Goal: Task Accomplishment & Management: Use online tool/utility

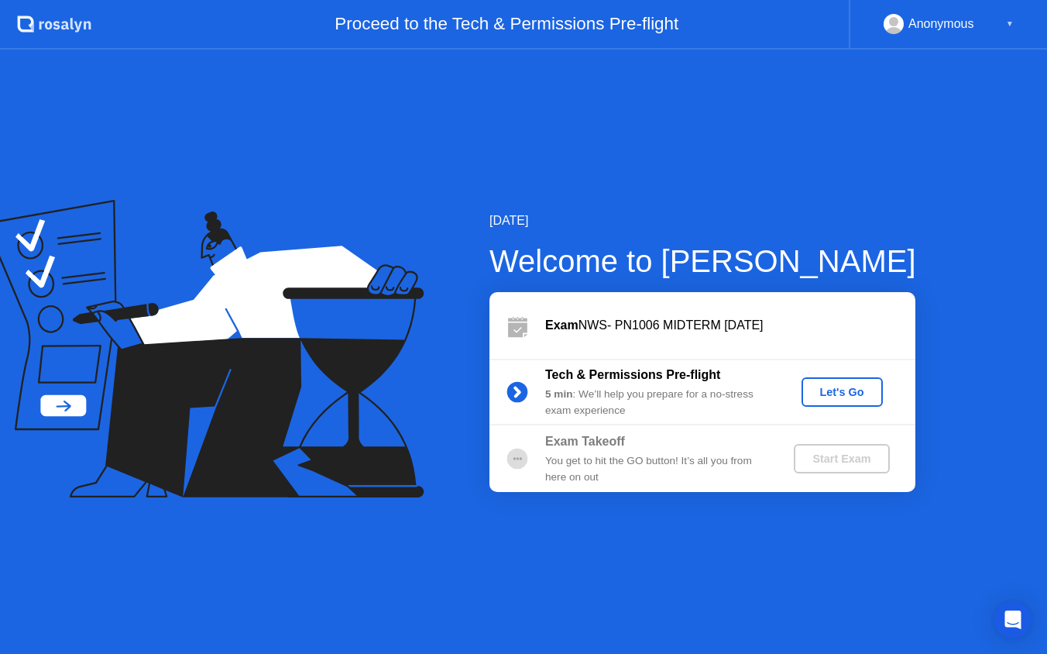
click at [828, 392] on div "Let's Go" at bounding box center [842, 392] width 69 height 12
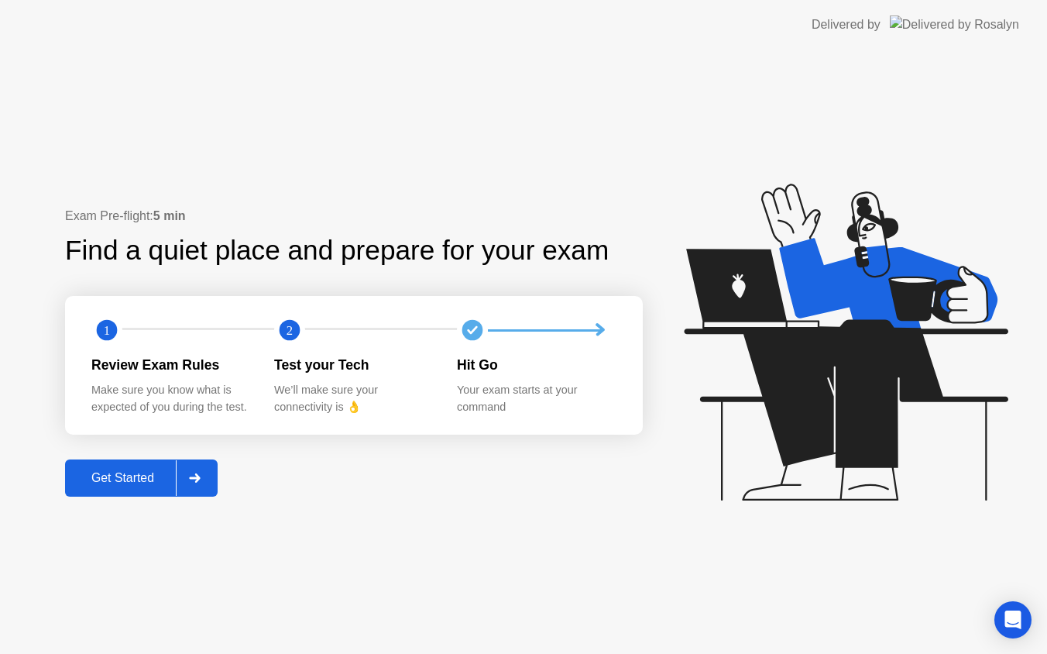
click at [123, 484] on div "Get Started" at bounding box center [123, 478] width 106 height 14
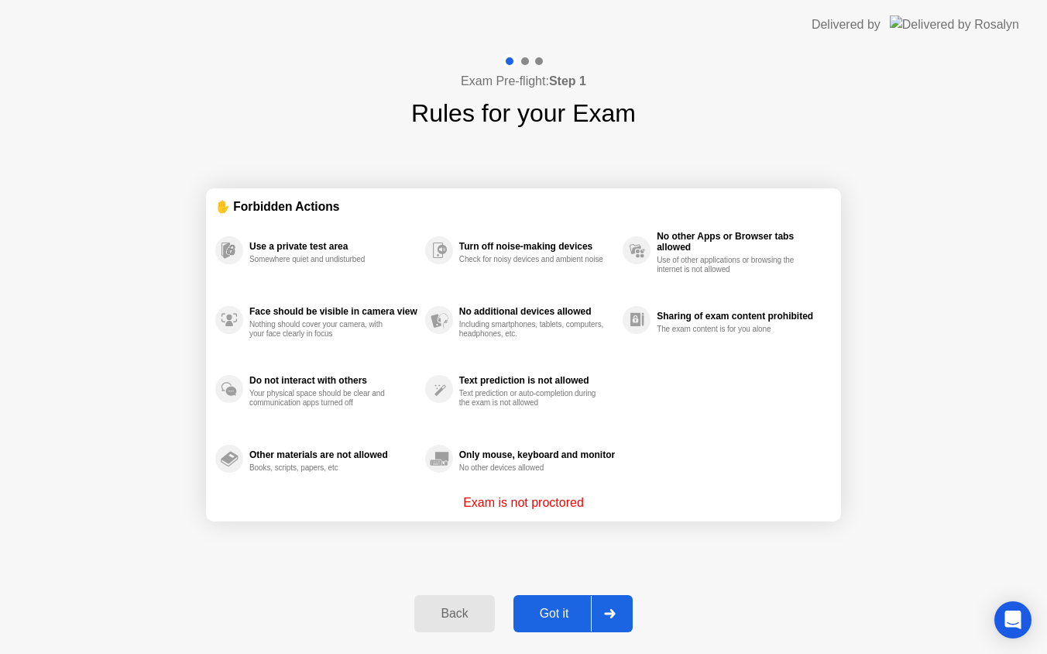
click at [551, 607] on div "Got it" at bounding box center [554, 614] width 73 height 14
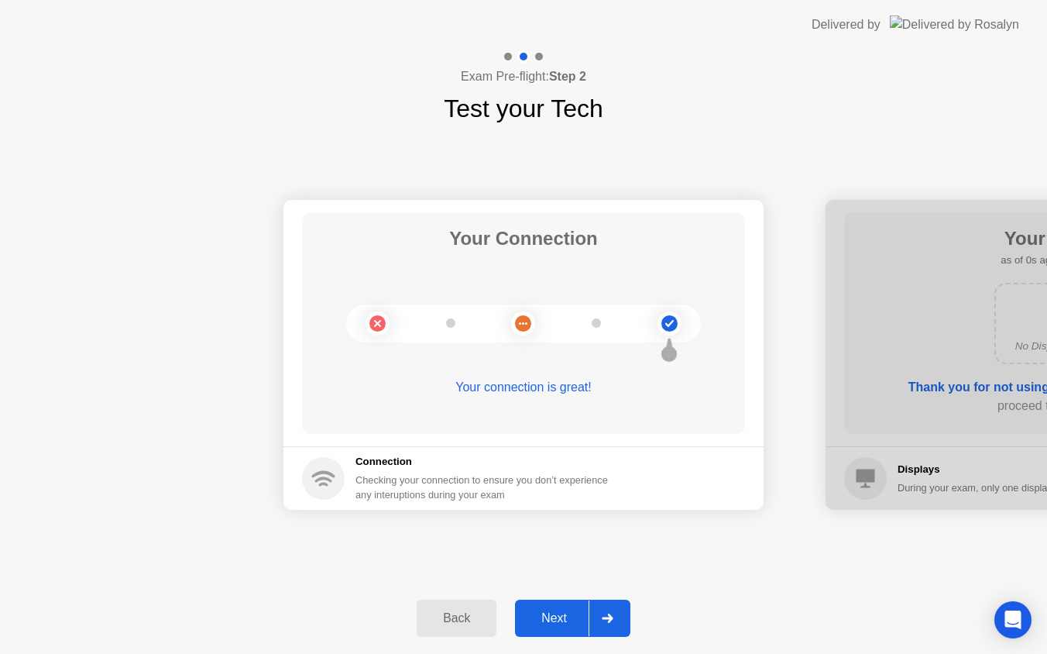
click at [551, 624] on div "Next" at bounding box center [554, 618] width 69 height 14
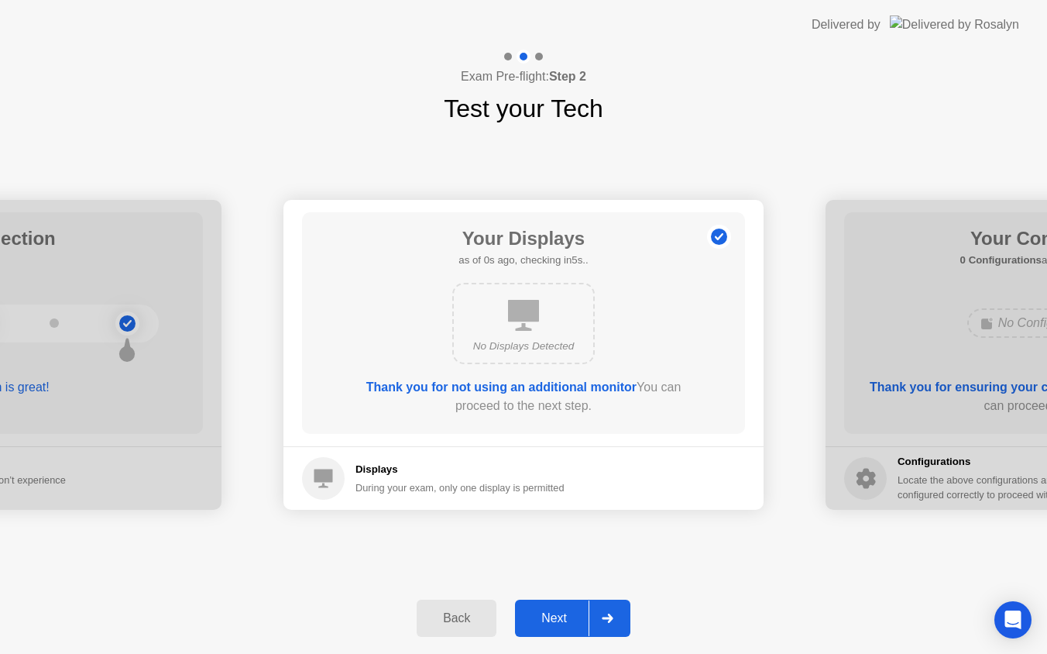
click at [551, 624] on div "Next" at bounding box center [554, 618] width 69 height 14
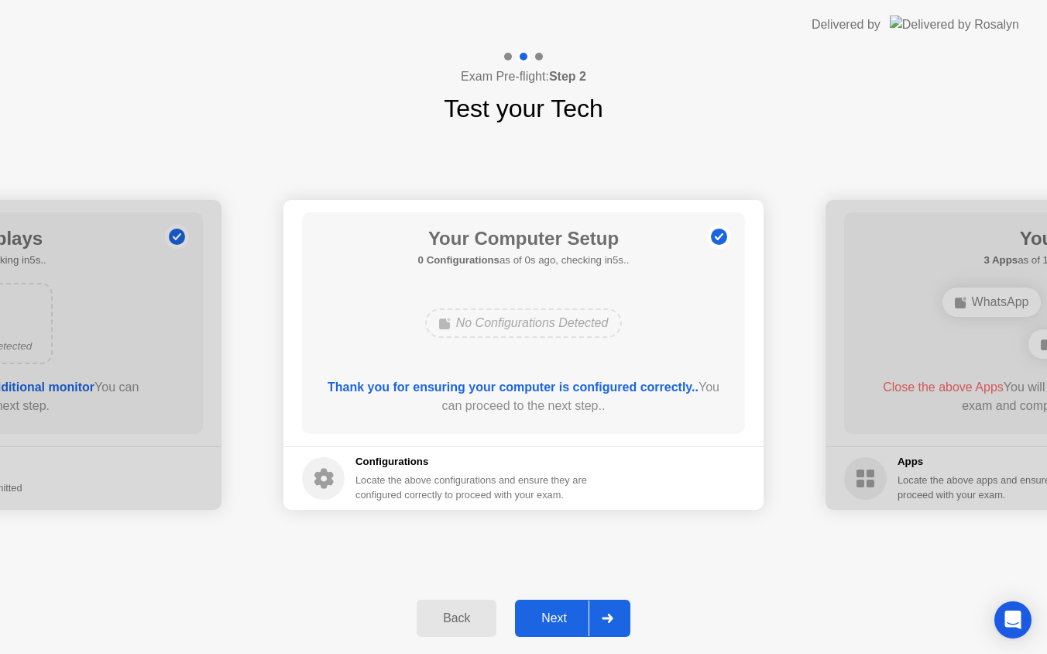
click at [552, 624] on div "Next" at bounding box center [554, 618] width 69 height 14
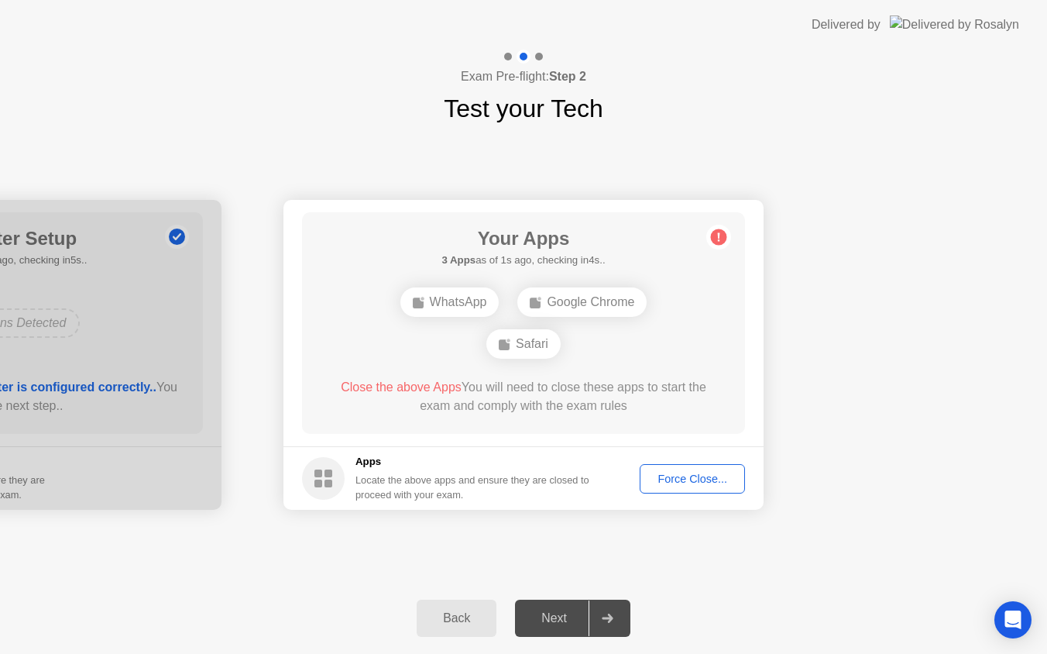
click at [676, 476] on div "Force Close..." at bounding box center [692, 479] width 95 height 12
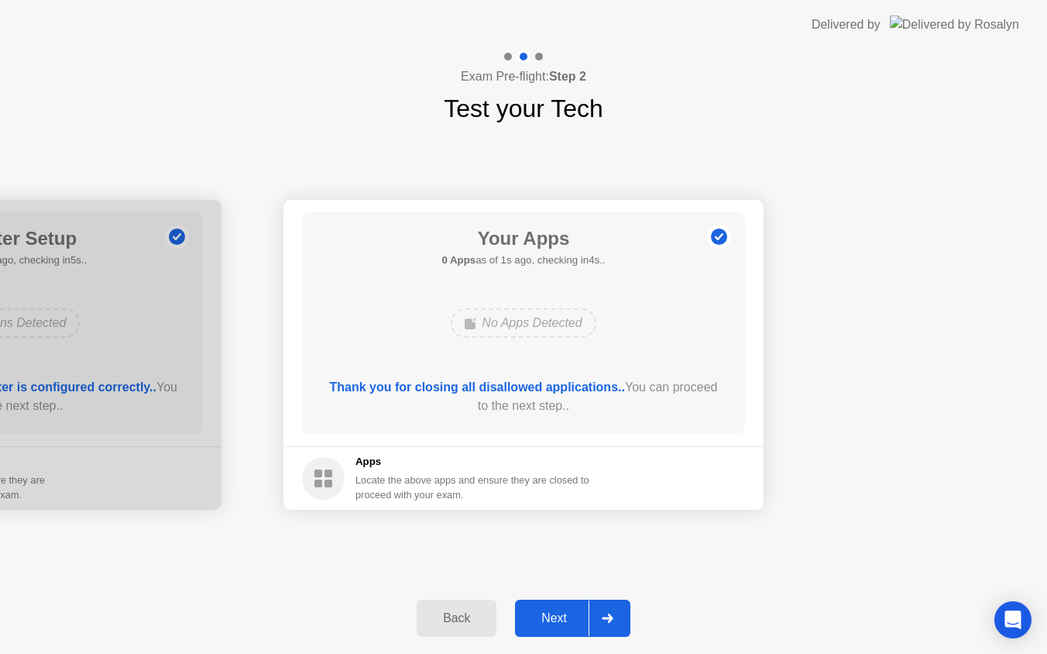
click at [558, 617] on div "Next" at bounding box center [554, 618] width 69 height 14
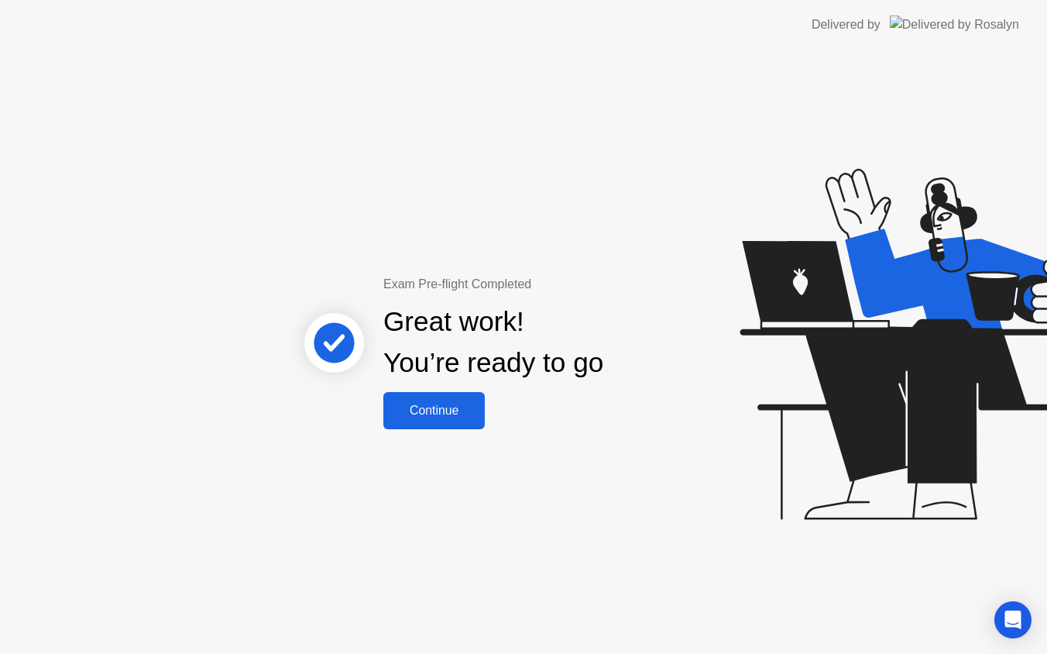
click at [460, 414] on div "Continue" at bounding box center [434, 411] width 92 height 14
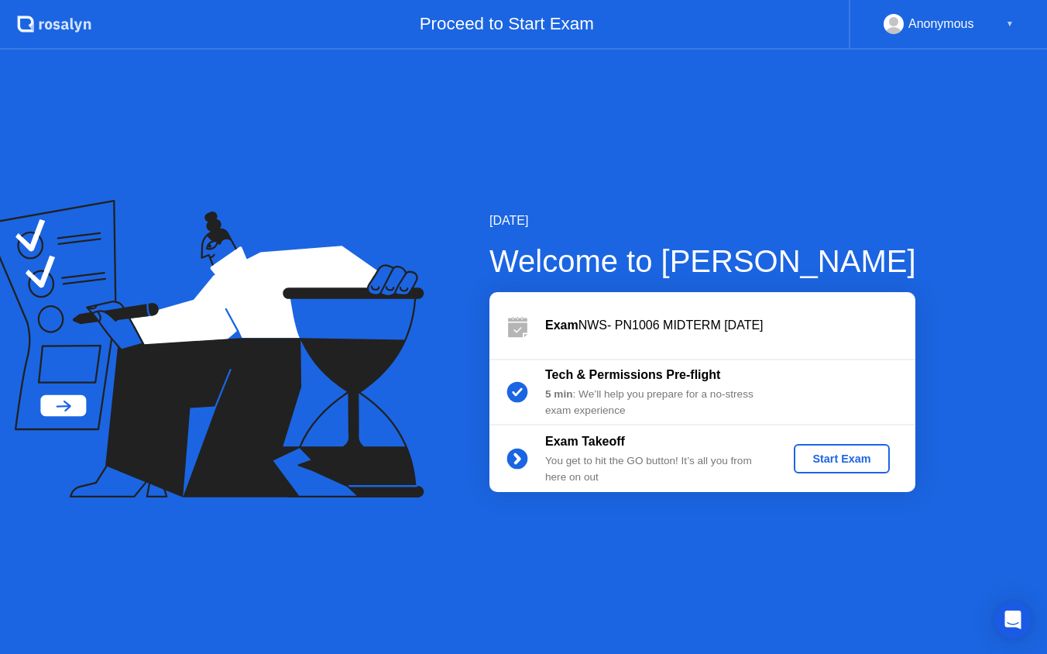
click at [834, 461] on div "Start Exam" at bounding box center [841, 458] width 83 height 12
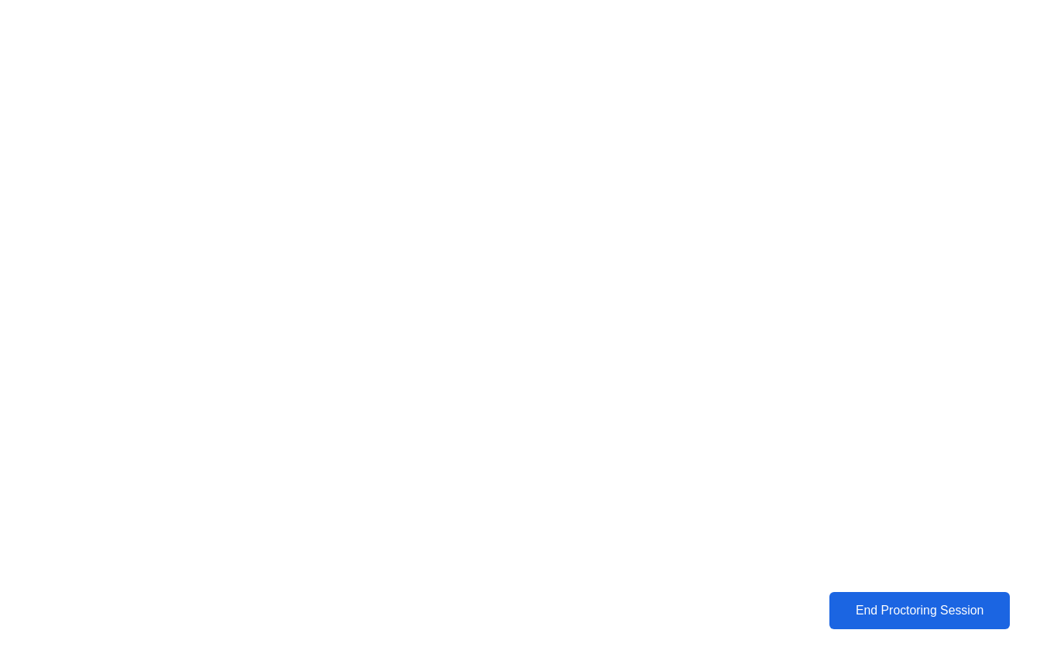
click at [883, 610] on div "End Proctoring Session" at bounding box center [919, 610] width 171 height 14
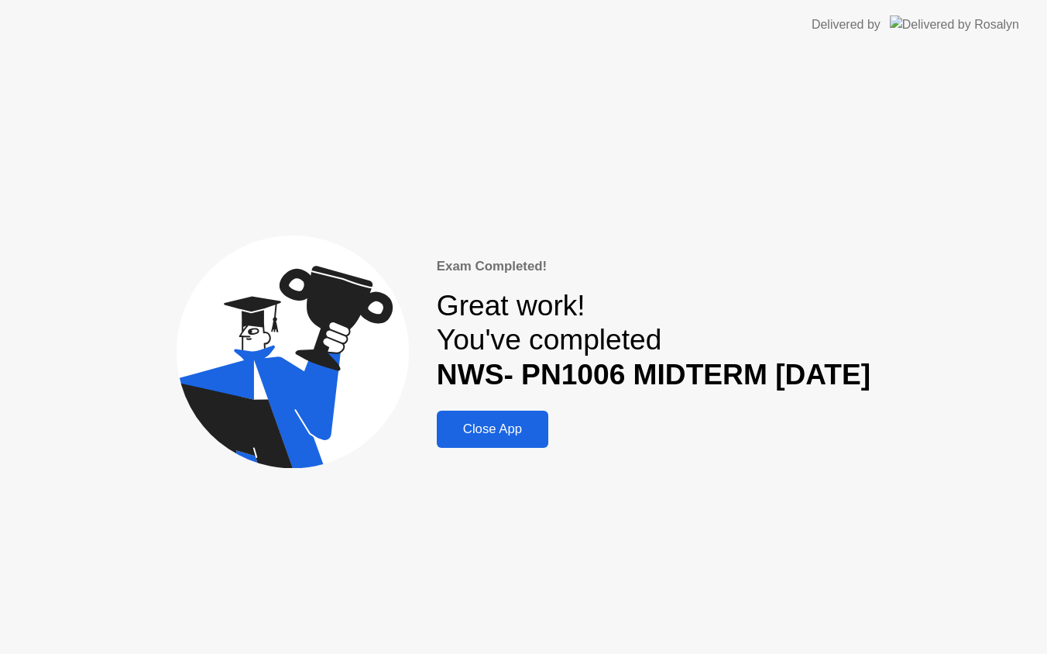
click at [493, 425] on div "Close App" at bounding box center [493, 428] width 102 height 15
